Goal: Entertainment & Leisure: Consume media (video, audio)

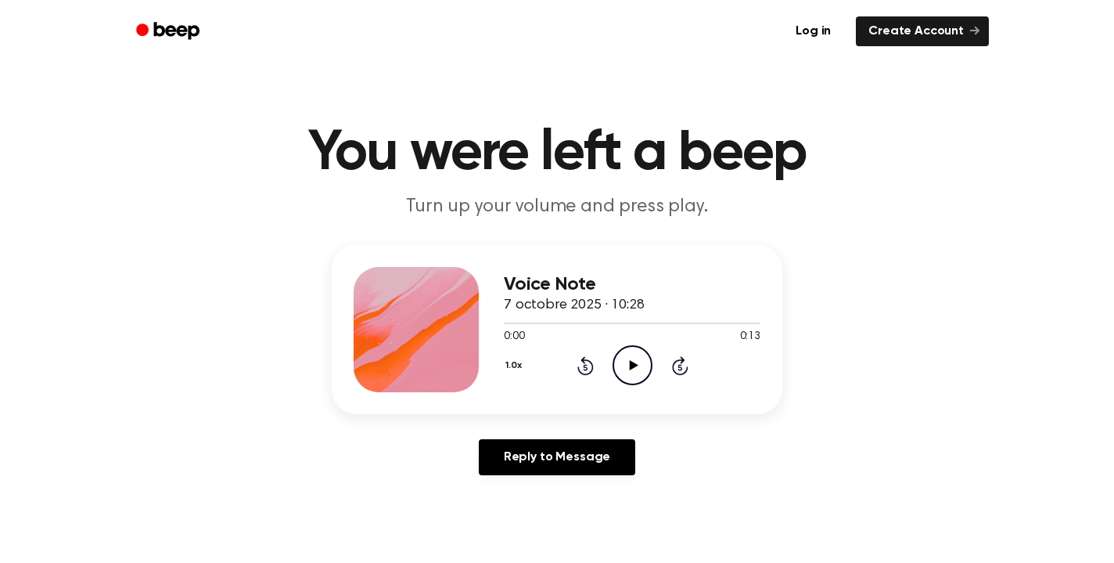
click at [638, 371] on icon "Play Audio" at bounding box center [633, 365] width 40 height 40
click at [631, 358] on icon "Pause Audio" at bounding box center [633, 365] width 40 height 40
click at [636, 362] on icon "Play Audio" at bounding box center [633, 365] width 40 height 40
click at [638, 366] on icon "Pause Audio" at bounding box center [633, 365] width 40 height 40
click at [631, 359] on icon "Play Audio" at bounding box center [633, 365] width 40 height 40
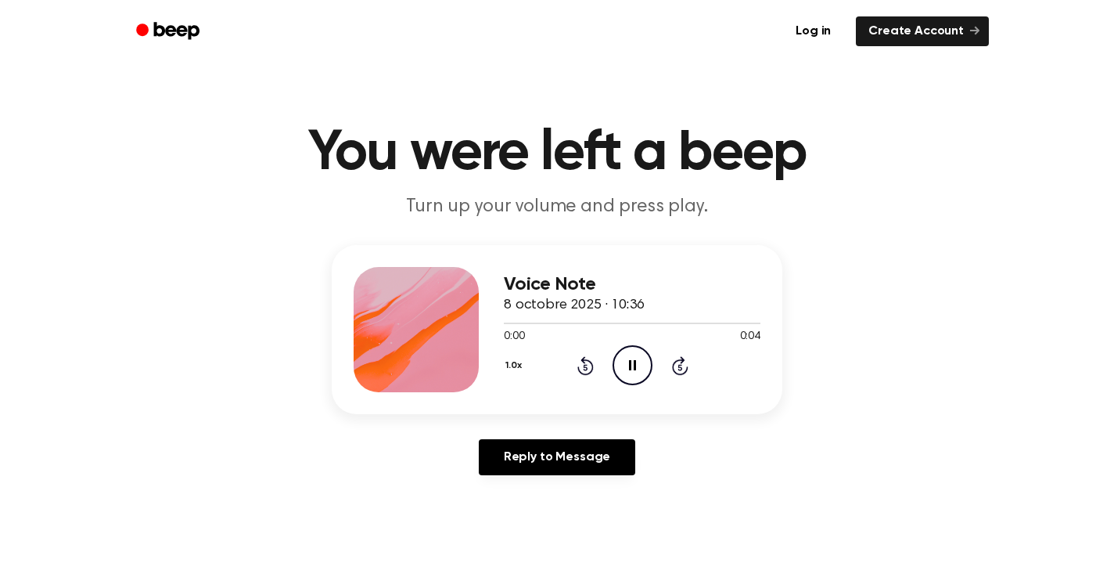
scroll to position [206, 0]
click at [635, 367] on icon "Play Audio" at bounding box center [633, 365] width 40 height 40
click at [638, 365] on icon "Pause Audio" at bounding box center [633, 365] width 40 height 40
click at [628, 359] on icon "Play Audio" at bounding box center [633, 365] width 40 height 40
click at [632, 368] on icon "Pause Audio" at bounding box center [633, 365] width 40 height 40
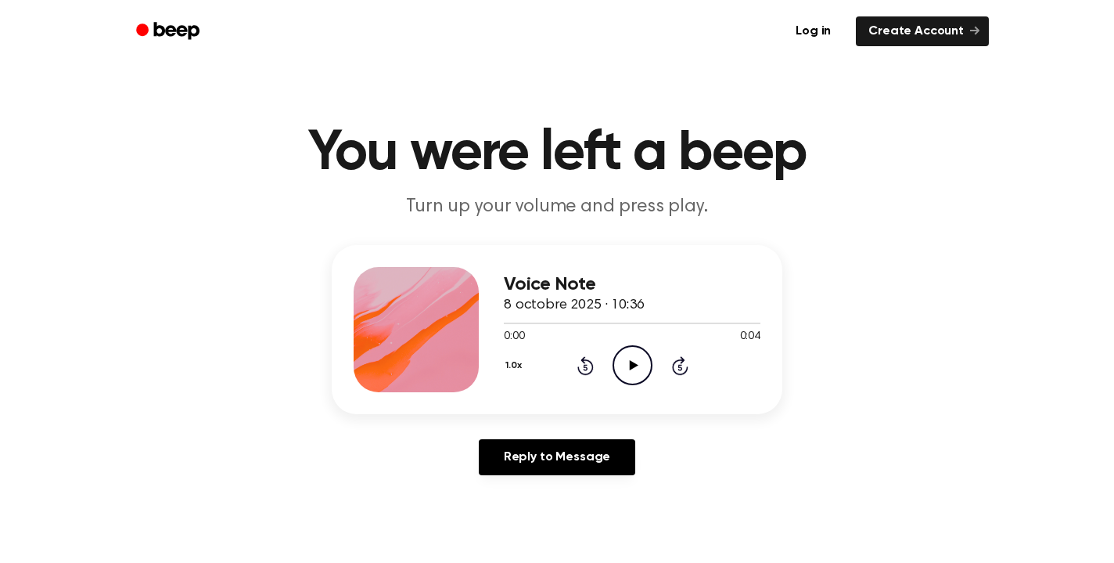
click at [637, 362] on icon "Play Audio" at bounding box center [633, 365] width 40 height 40
click at [637, 361] on icon "Pause Audio" at bounding box center [633, 365] width 40 height 40
click at [637, 360] on icon "Play Audio" at bounding box center [633, 365] width 40 height 40
click at [630, 366] on icon at bounding box center [632, 365] width 7 height 10
